Goal: Task Accomplishment & Management: Use online tool/utility

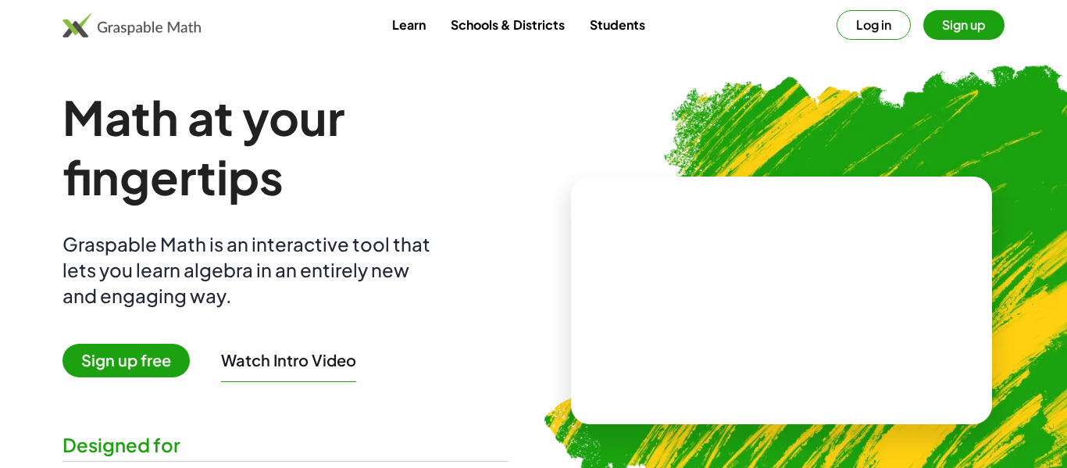
click at [729, 296] on video at bounding box center [782, 300] width 234 height 117
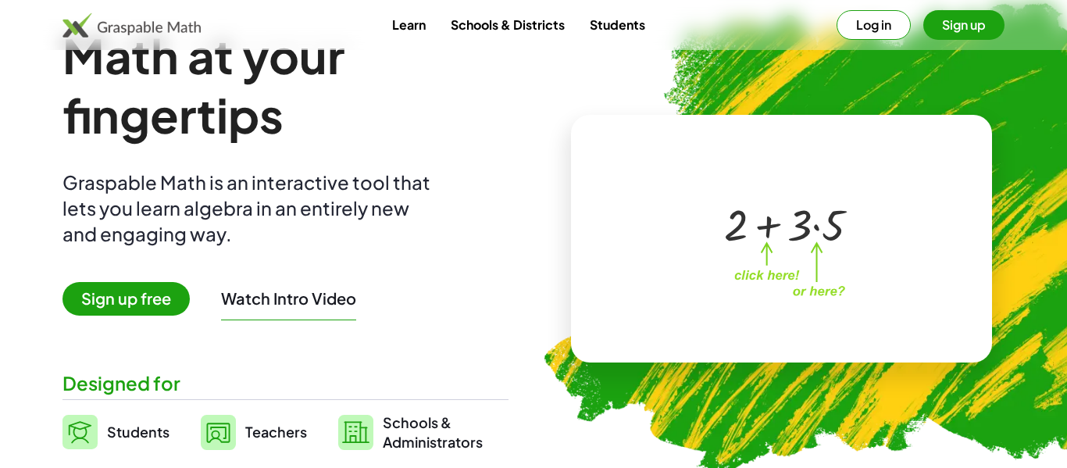
scroll to position [61, 0]
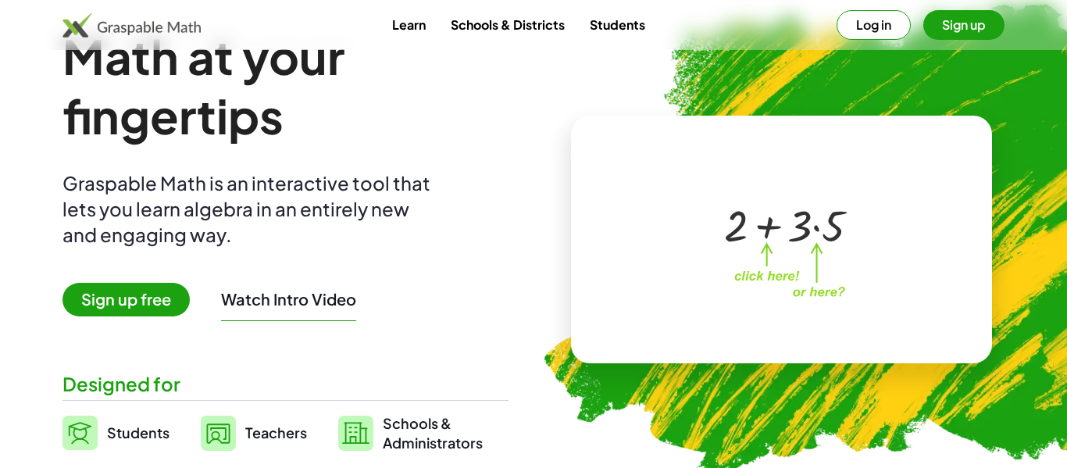
click at [895, 30] on button "Log in" at bounding box center [874, 25] width 74 height 30
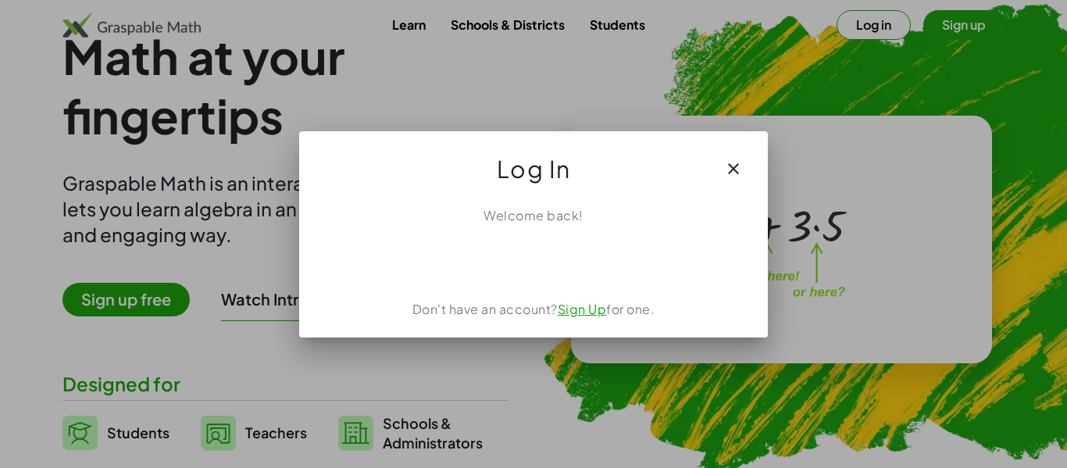
scroll to position [0, 0]
click at [738, 164] on icon "button" at bounding box center [733, 168] width 19 height 19
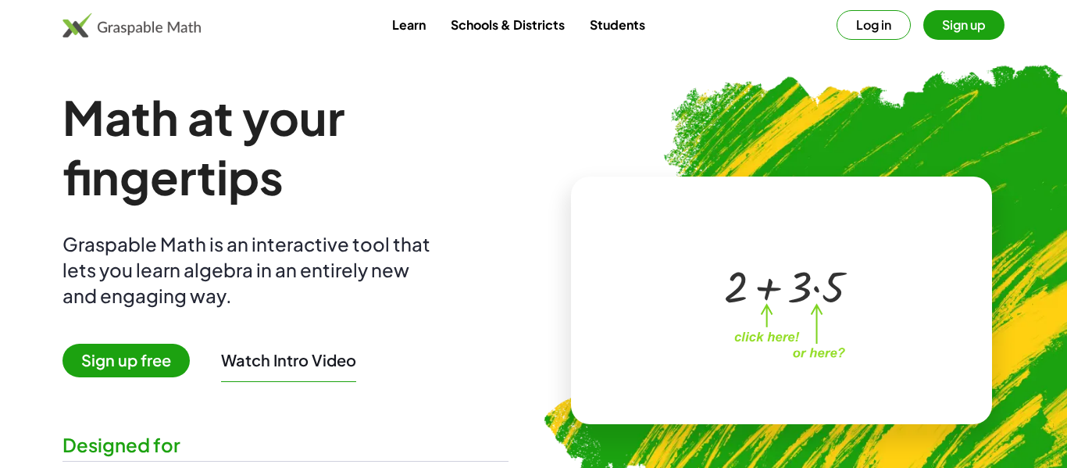
click at [975, 0] on div "Learn Schools & Districts Students Log in Sign up" at bounding box center [533, 25] width 1067 height 50
click at [617, 15] on link "Students" at bounding box center [617, 24] width 80 height 29
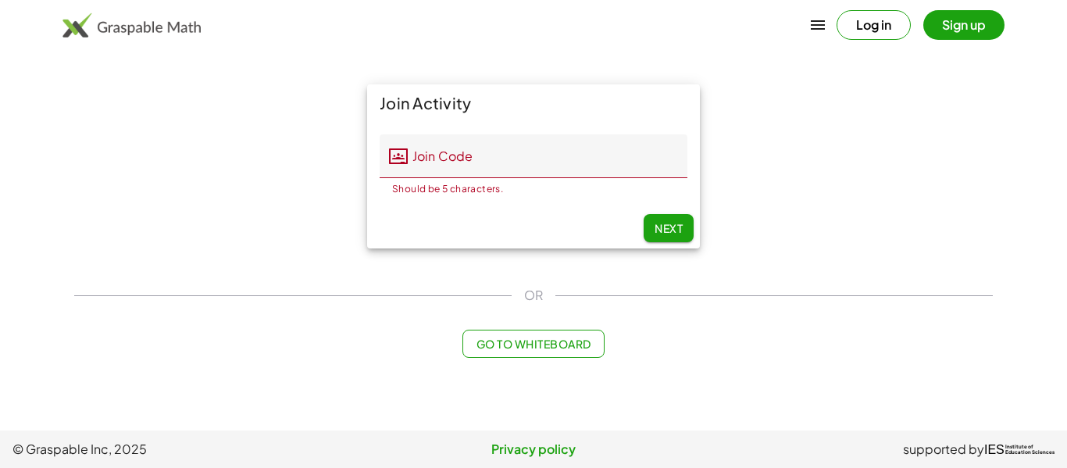
click at [536, 362] on div "Join Activity Join Code Join Code Should be 5 characters. 0 / 5 Next OR Go to W…" at bounding box center [533, 221] width 937 height 292
click at [537, 354] on button "Go to Whiteboard" at bounding box center [532, 344] width 141 height 28
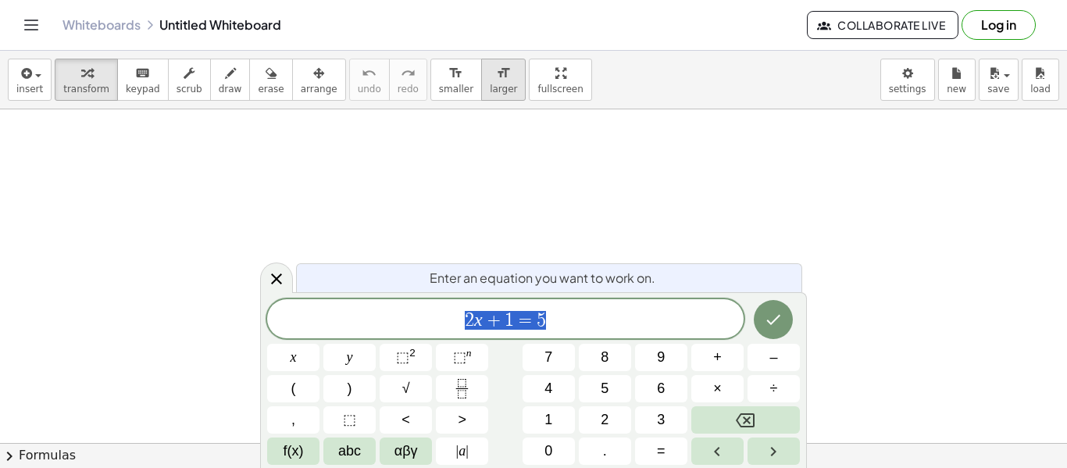
scroll to position [667, 0]
click at [749, 259] on div at bounding box center [533, 109] width 1067 height 1334
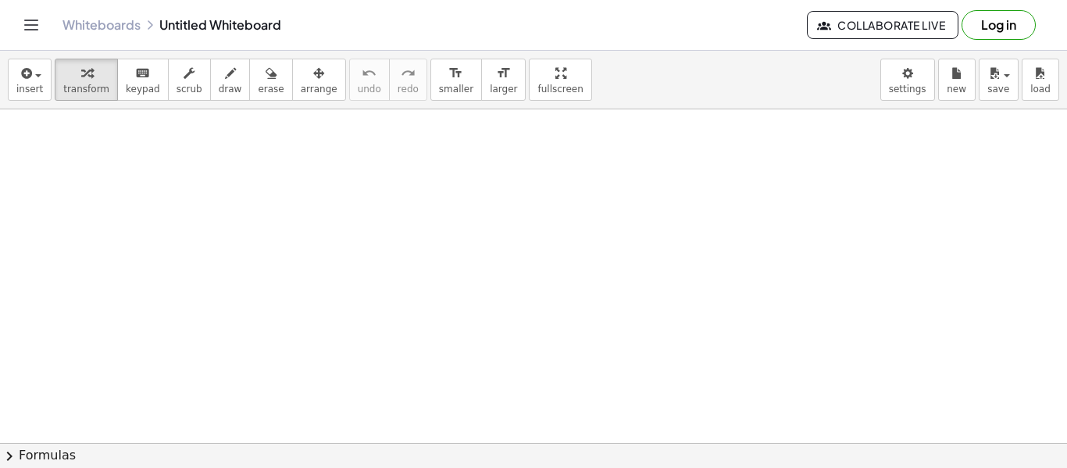
click at [280, 177] on div at bounding box center [533, 109] width 1067 height 1334
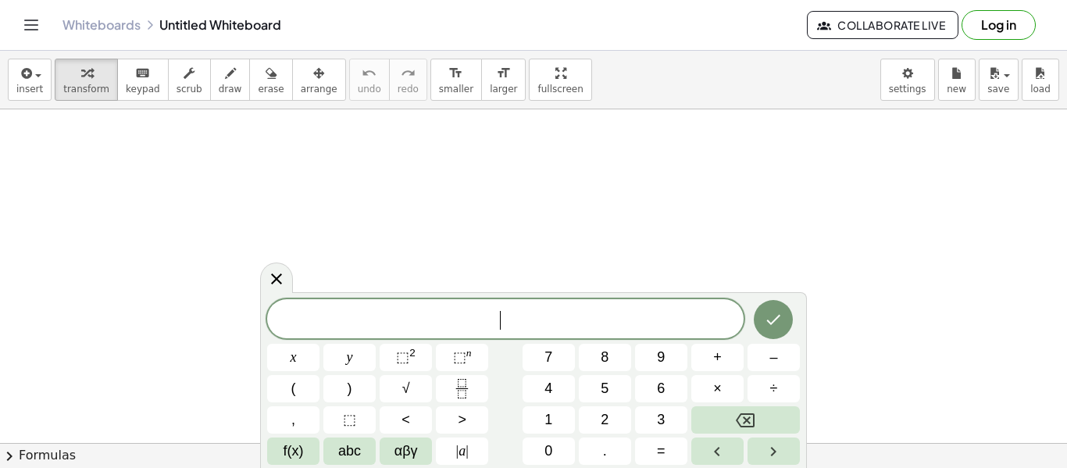
click at [700, 279] on div at bounding box center [533, 109] width 1067 height 1334
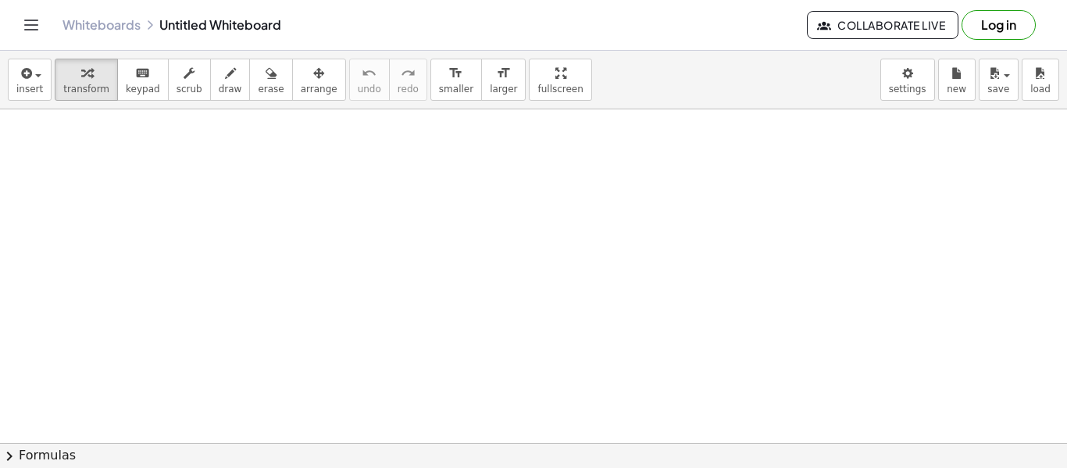
click at [521, 321] on div at bounding box center [533, 109] width 1067 height 1334
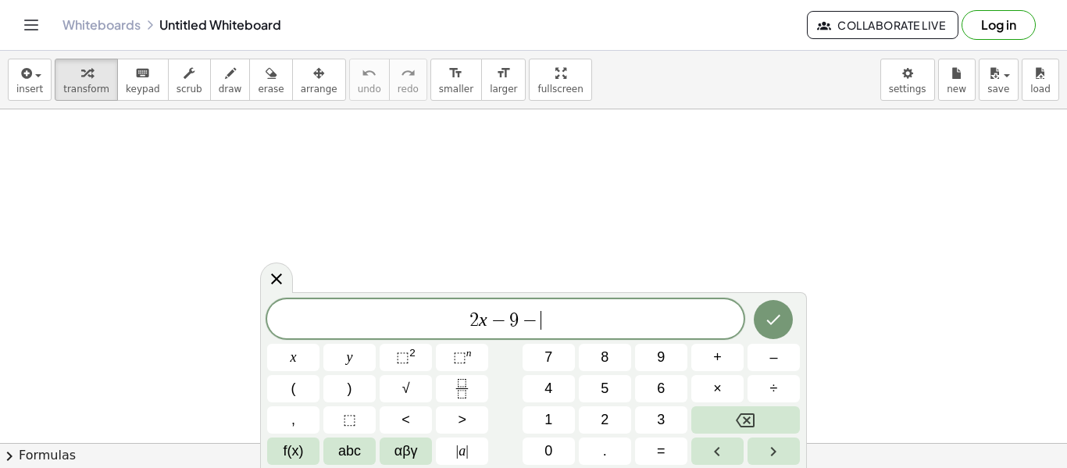
scroll to position [5, 0]
click at [790, 312] on button "Done" at bounding box center [773, 317] width 39 height 39
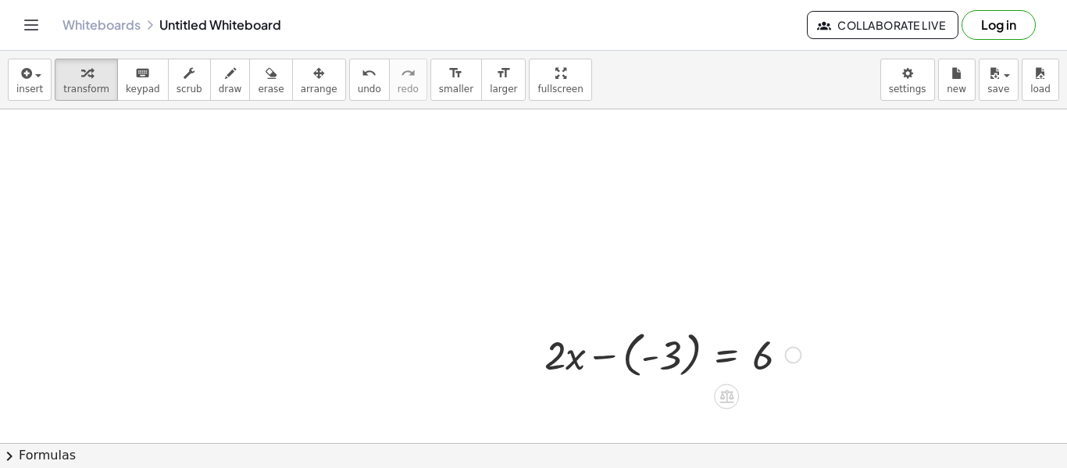
click at [703, 352] on div at bounding box center [673, 353] width 272 height 57
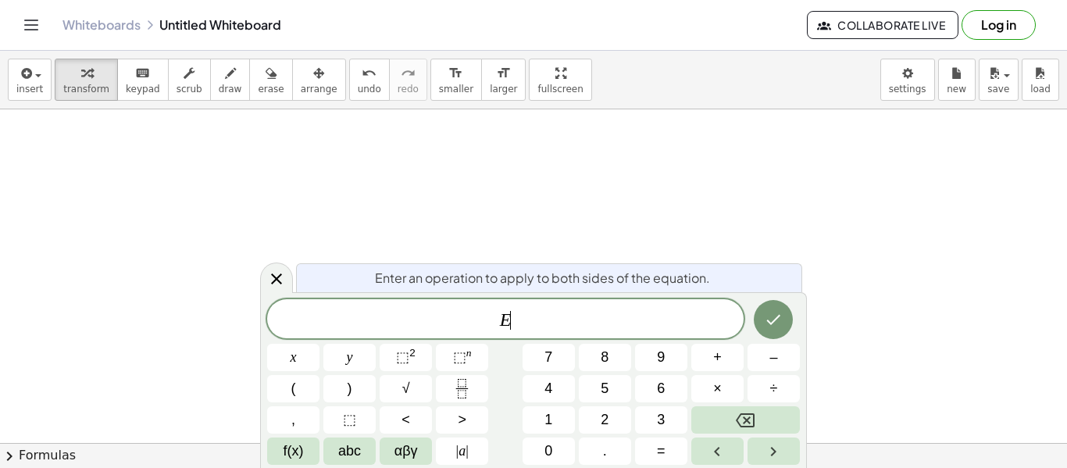
scroll to position [6, 0]
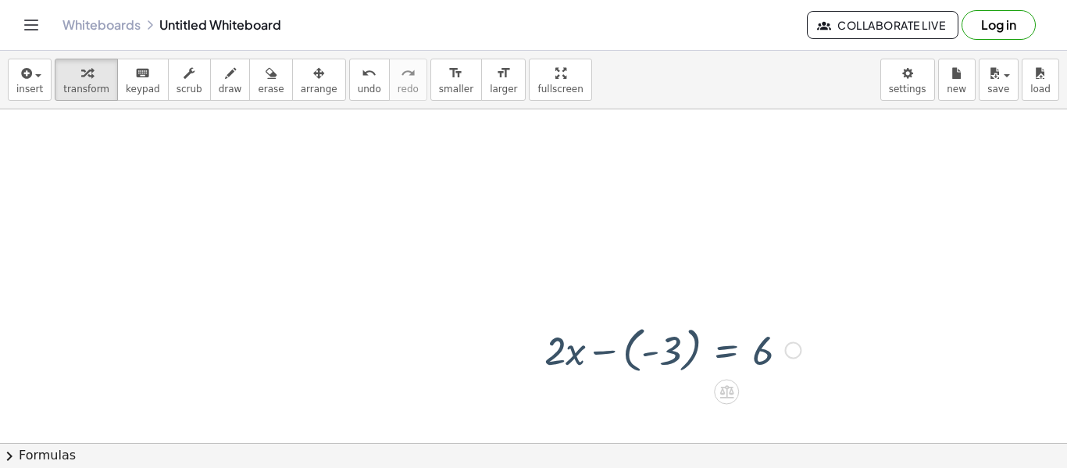
scroll to position [667, 0]
click at [730, 394] on icon at bounding box center [726, 396] width 14 height 13
click at [670, 401] on div "+" at bounding box center [664, 396] width 25 height 25
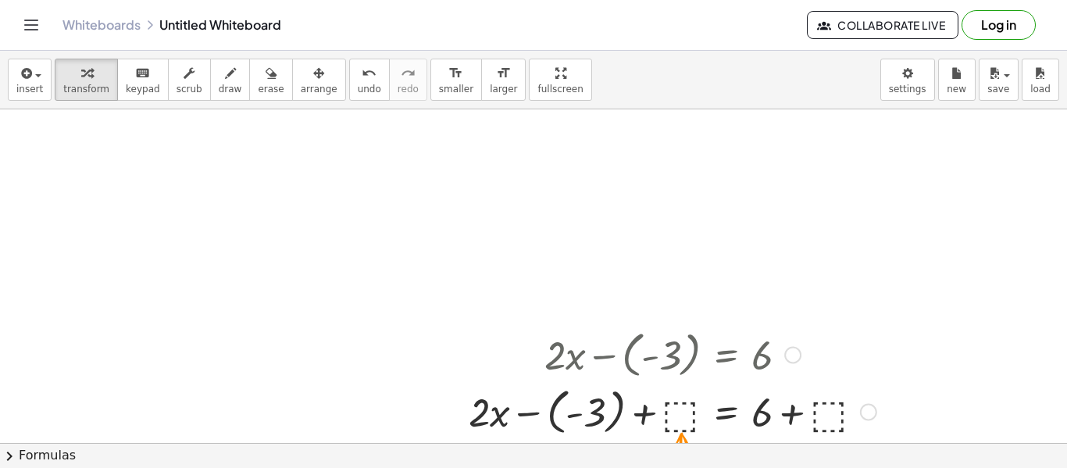
click at [787, 359] on div at bounding box center [792, 355] width 17 height 17
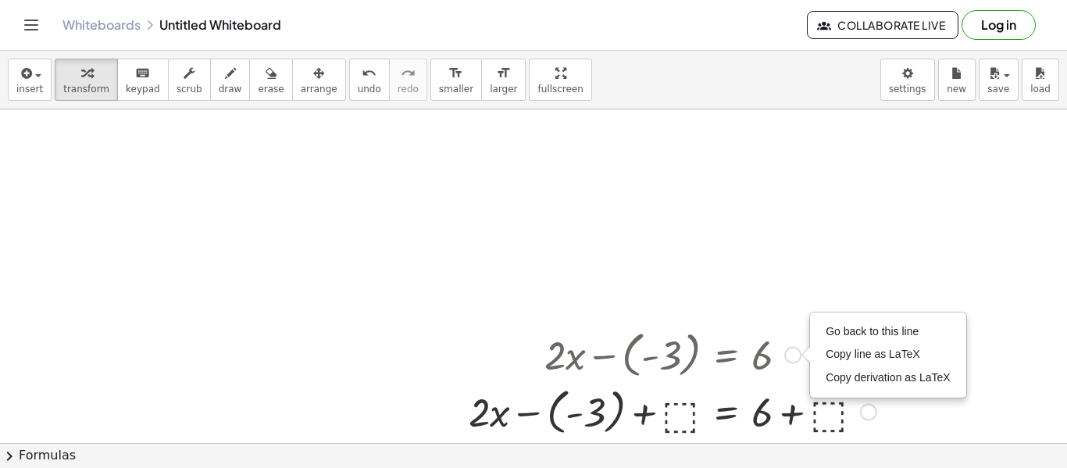
click at [651, 369] on div at bounding box center [672, 353] width 423 height 57
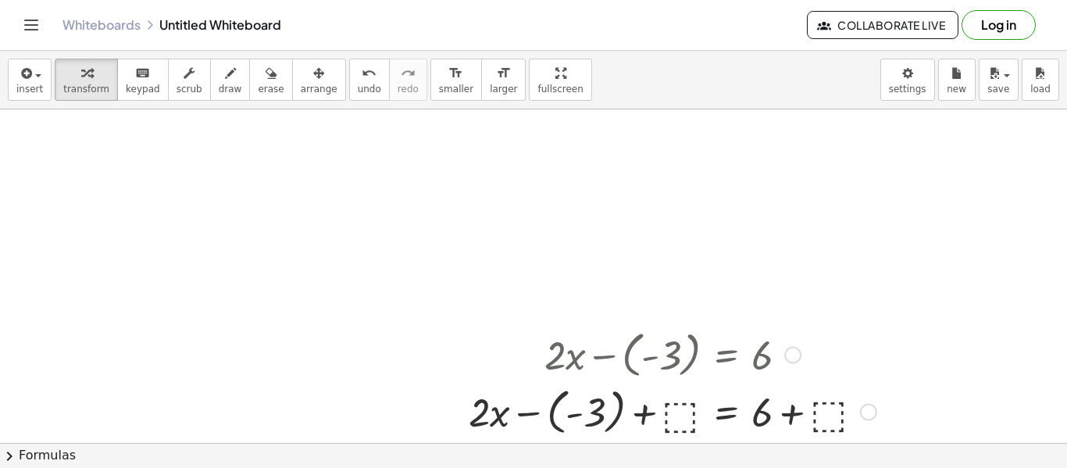
drag, startPoint x: 659, startPoint y: 352, endPoint x: 685, endPoint y: 417, distance: 70.8
click at [726, 355] on div "+ · 2 · x − ( - 3 ) = 6 Go back to this line Copy line as LaTeX Copy derivation…" at bounding box center [726, 355] width 0 height 0
click at [685, 417] on div at bounding box center [672, 410] width 423 height 57
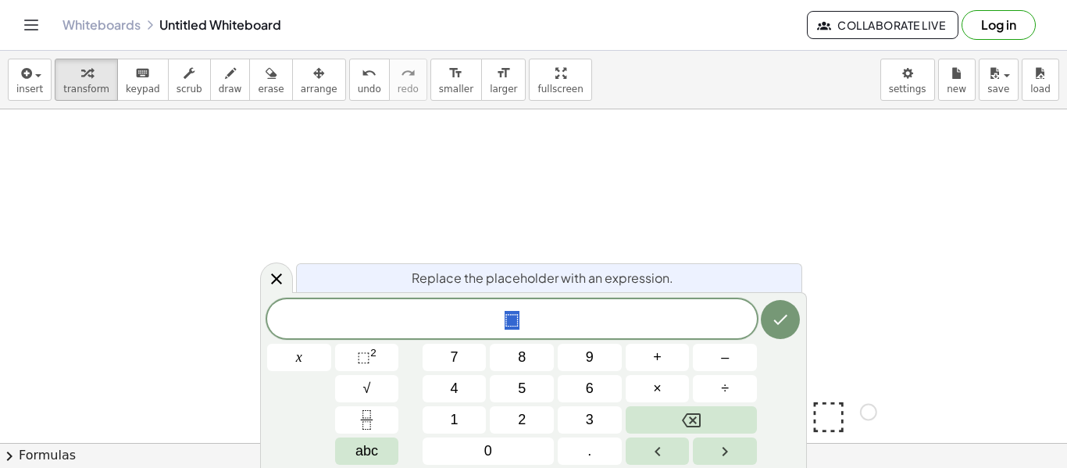
scroll to position [7, 0]
click at [644, 184] on div at bounding box center [533, 109] width 1067 height 1334
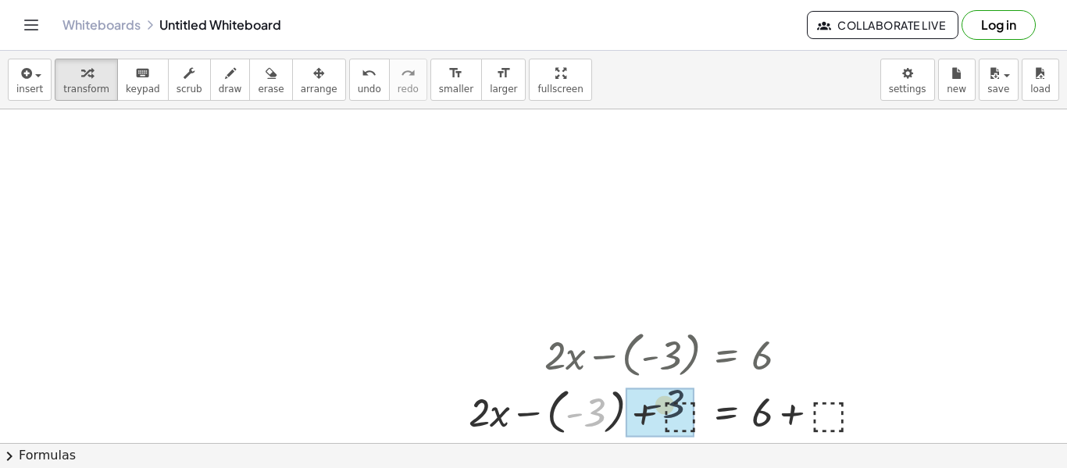
drag, startPoint x: 595, startPoint y: 404, endPoint x: 677, endPoint y: 396, distance: 81.6
click at [677, 403] on div at bounding box center [672, 410] width 423 height 57
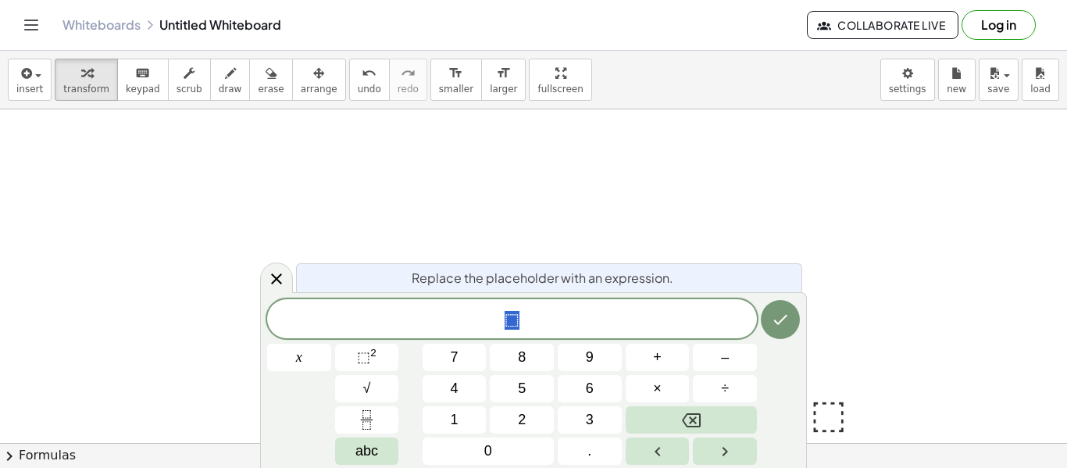
scroll to position [8, 0]
click at [800, 319] on div "Replace the placeholder with an expression. 4 ​ x 7 8 9 + – 4 5 6 × ÷ ⬚ 2 √ abc…" at bounding box center [533, 380] width 547 height 176
click at [798, 320] on button "Done" at bounding box center [780, 319] width 39 height 39
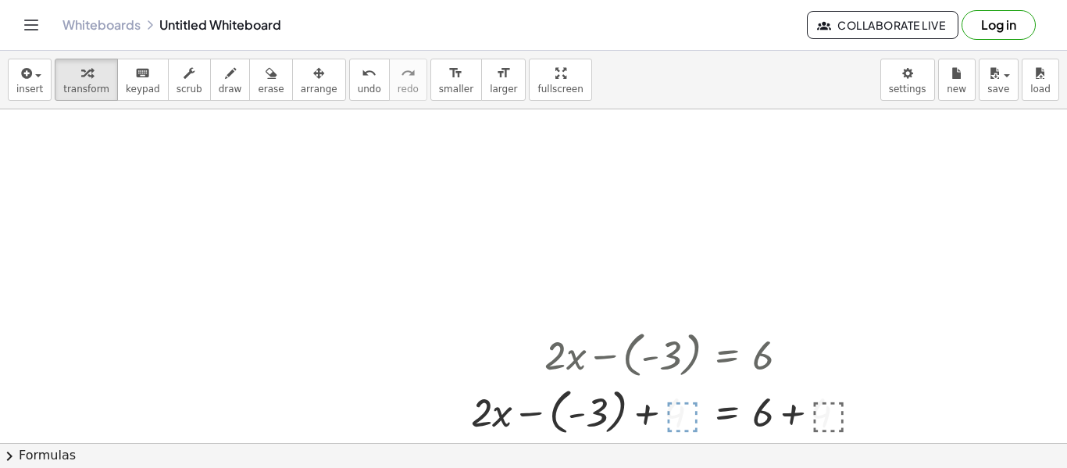
scroll to position [0, 0]
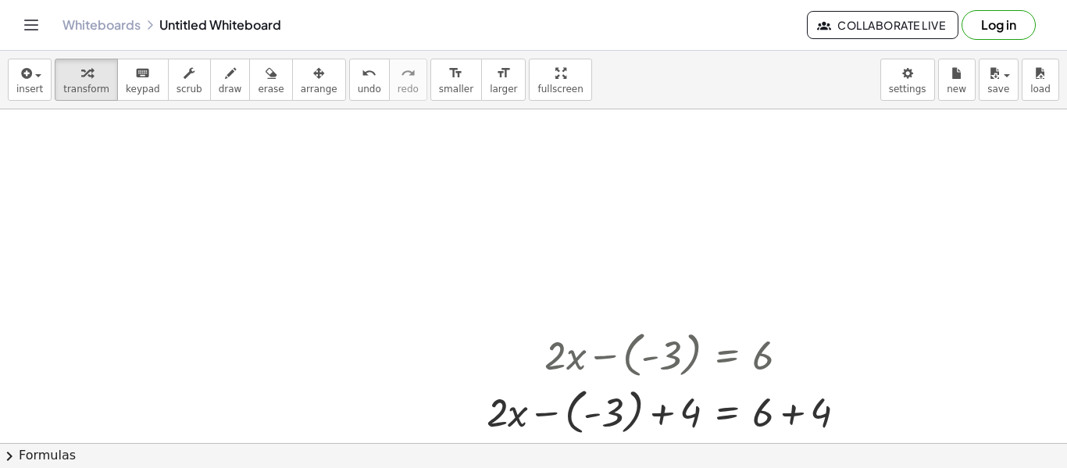
click at [831, 399] on div at bounding box center [673, 410] width 388 height 57
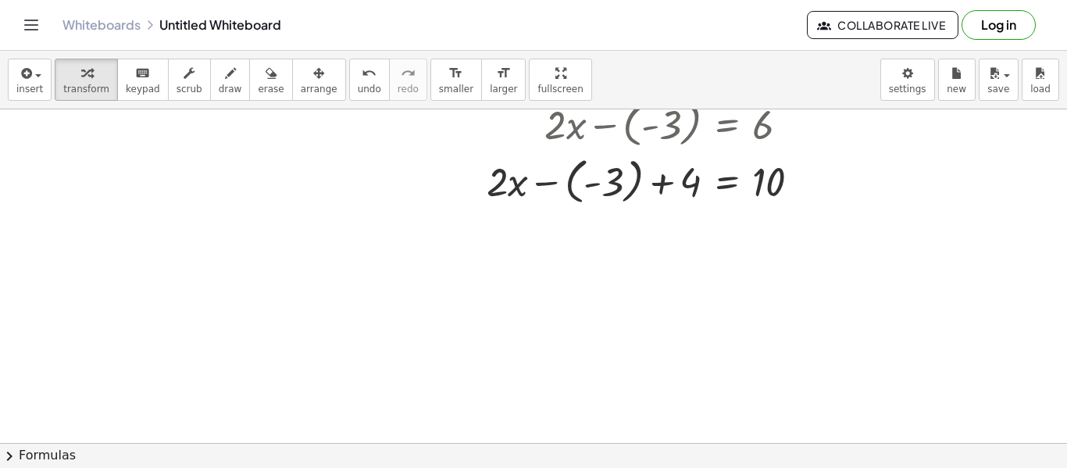
scroll to position [895, 0]
click at [689, 170] on div at bounding box center [649, 182] width 341 height 57
click at [659, 185] on div at bounding box center [649, 182] width 341 height 57
click at [577, 187] on div at bounding box center [649, 182] width 341 height 57
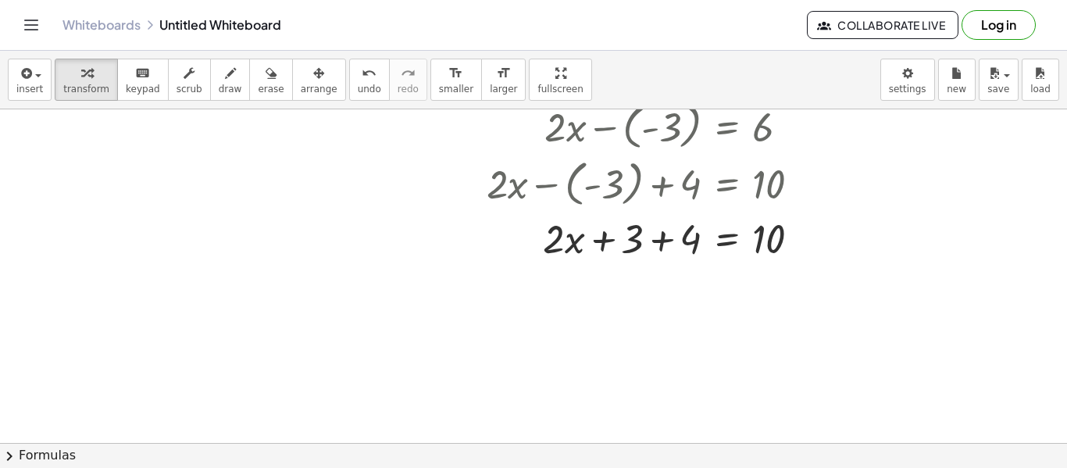
click at [729, 168] on div at bounding box center [649, 182] width 341 height 57
click at [776, 188] on div at bounding box center [649, 182] width 341 height 57
click at [668, 191] on div at bounding box center [649, 182] width 341 height 57
click at [621, 190] on div at bounding box center [649, 182] width 341 height 57
click at [510, 184] on div at bounding box center [649, 182] width 341 height 57
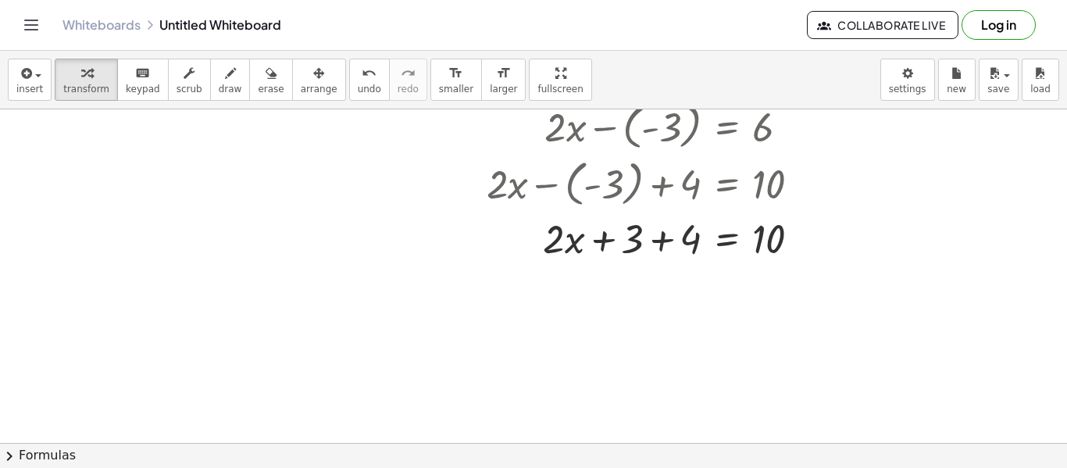
click at [573, 251] on div at bounding box center [649, 237] width 341 height 53
click at [592, 247] on div at bounding box center [649, 237] width 341 height 53
click at [660, 236] on div at bounding box center [649, 237] width 341 height 53
click at [678, 236] on div at bounding box center [649, 237] width 341 height 53
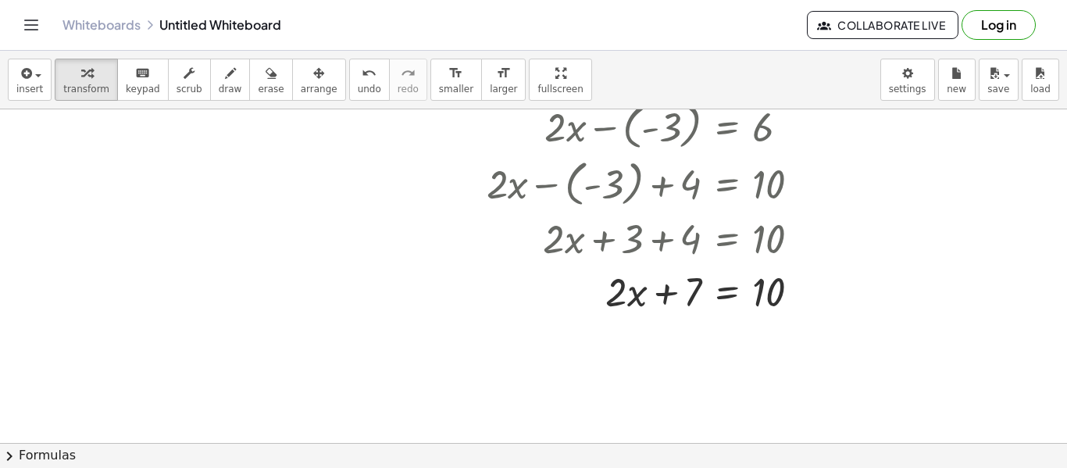
click at [718, 258] on div at bounding box center [618, 237] width 404 height 53
click at [724, 287] on div at bounding box center [649, 290] width 341 height 53
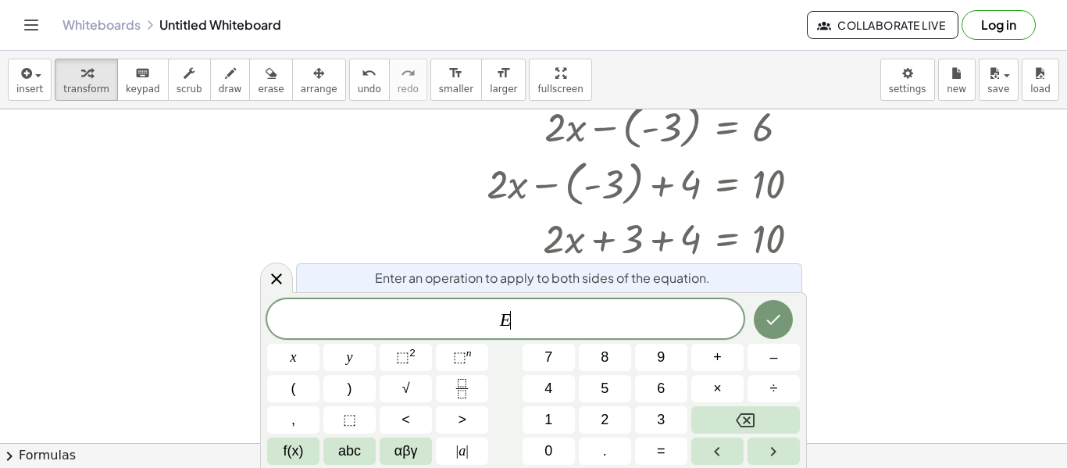
scroll to position [9, 0]
click at [769, 311] on icon "Done" at bounding box center [773, 319] width 19 height 19
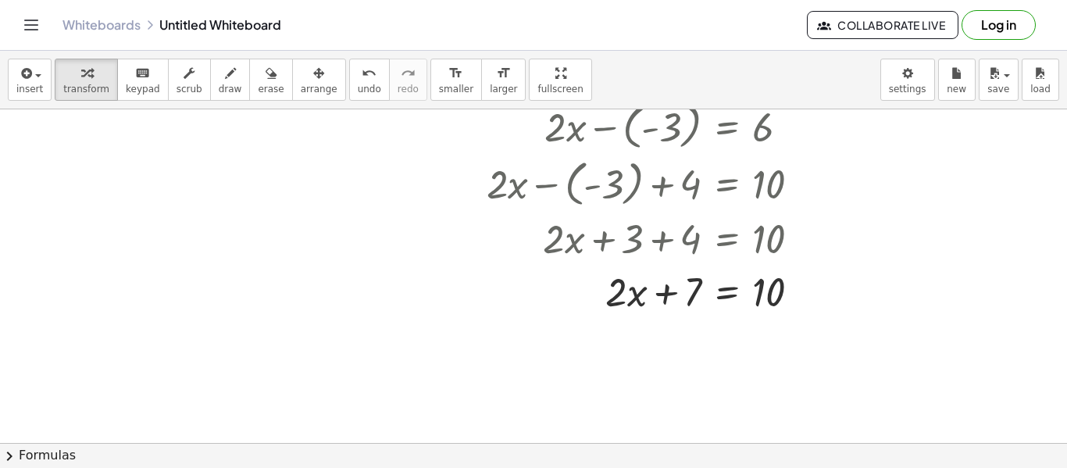
click at [641, 288] on div at bounding box center [649, 290] width 341 height 53
click at [769, 287] on div at bounding box center [649, 290] width 341 height 53
click at [637, 299] on div at bounding box center [649, 290] width 341 height 53
click at [657, 291] on div at bounding box center [649, 290] width 341 height 53
click at [760, 299] on div at bounding box center [649, 290] width 341 height 53
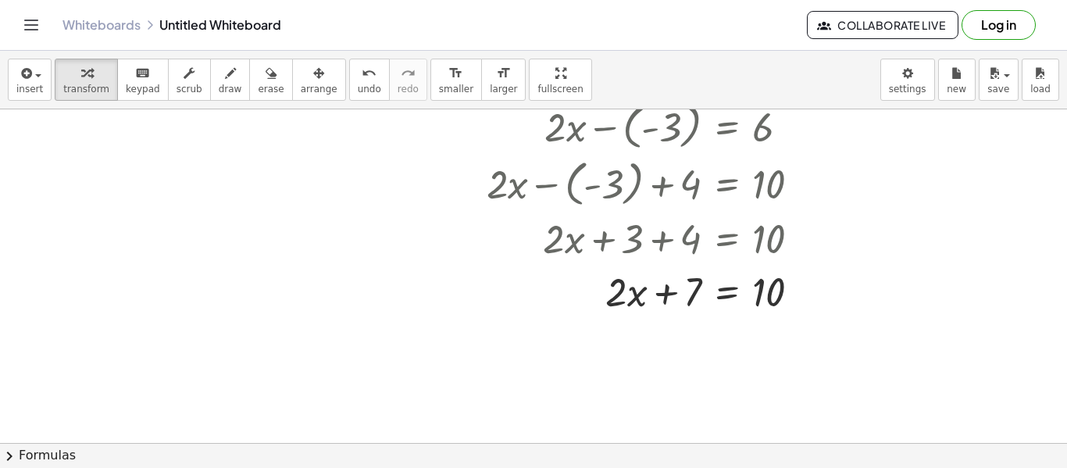
click at [755, 302] on div at bounding box center [649, 290] width 341 height 53
click at [730, 295] on div at bounding box center [649, 290] width 341 height 53
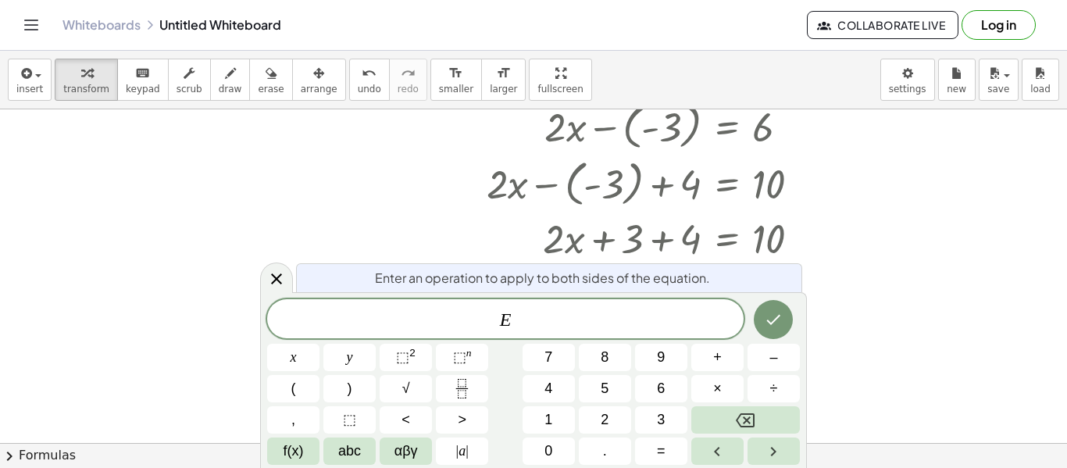
click at [320, 344] on div at bounding box center [293, 357] width 52 height 27
click at [781, 325] on icon "Done" at bounding box center [773, 319] width 19 height 19
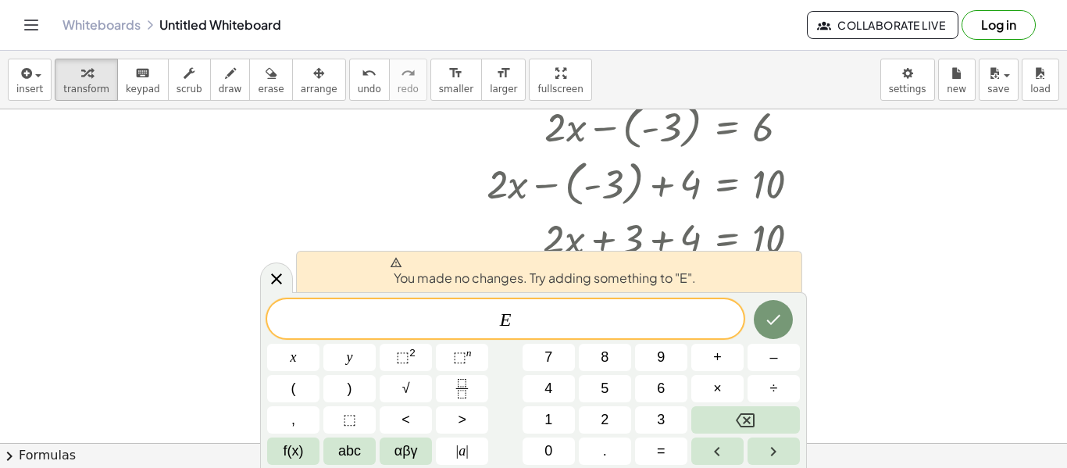
click at [558, 229] on div at bounding box center [618, 237] width 404 height 53
click at [275, 273] on icon at bounding box center [276, 279] width 19 height 19
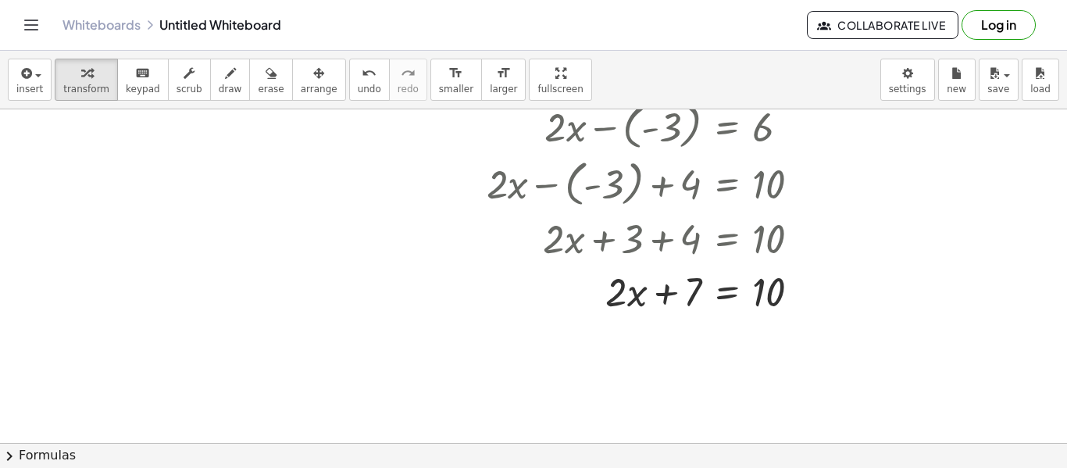
click at [608, 298] on div at bounding box center [649, 290] width 341 height 53
click at [619, 298] on div at bounding box center [649, 290] width 341 height 53
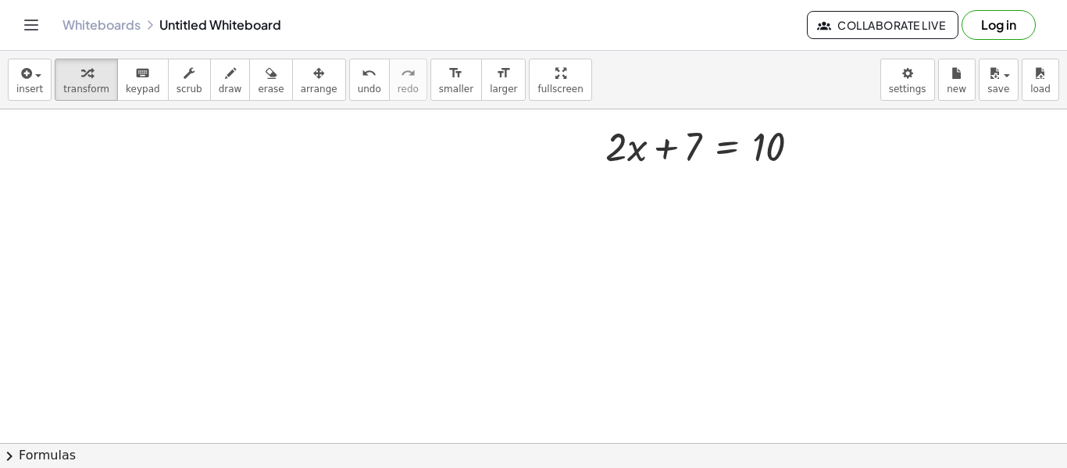
scroll to position [1046, 0]
click at [591, 149] on div at bounding box center [649, 139] width 341 height 53
